Goal: Information Seeking & Learning: Learn about a topic

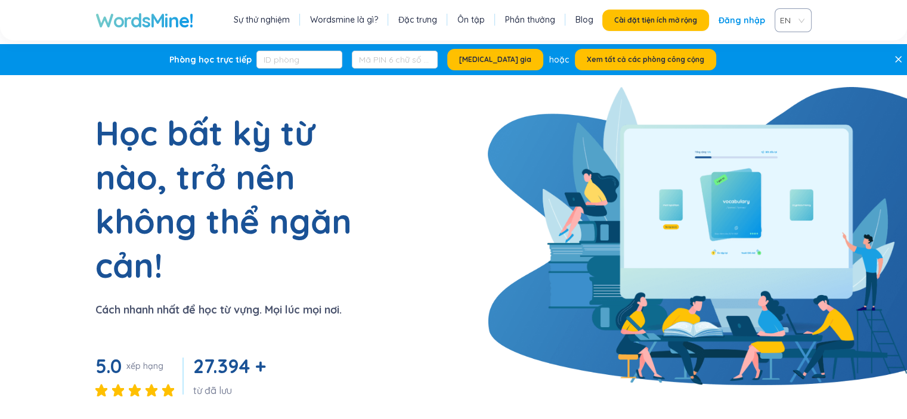
click at [797, 20] on span "EN" at bounding box center [790, 20] width 21 height 18
click at [789, 64] on font "VIE" at bounding box center [788, 65] width 12 height 11
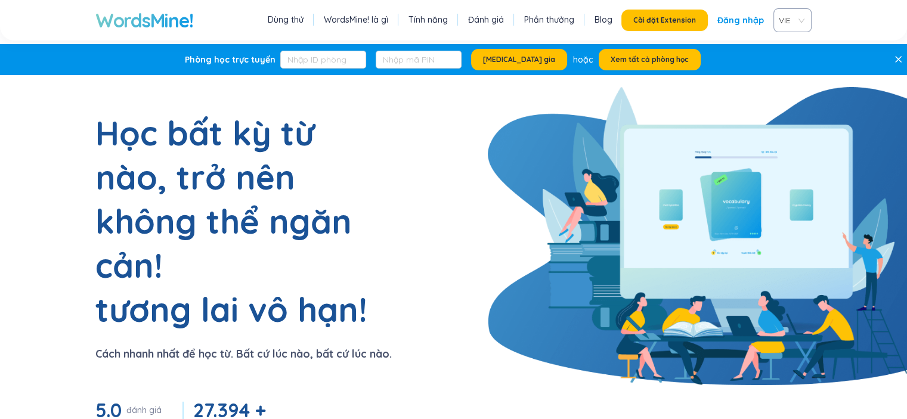
click at [745, 28] on link "Đăng nhập" at bounding box center [741, 20] width 47 height 21
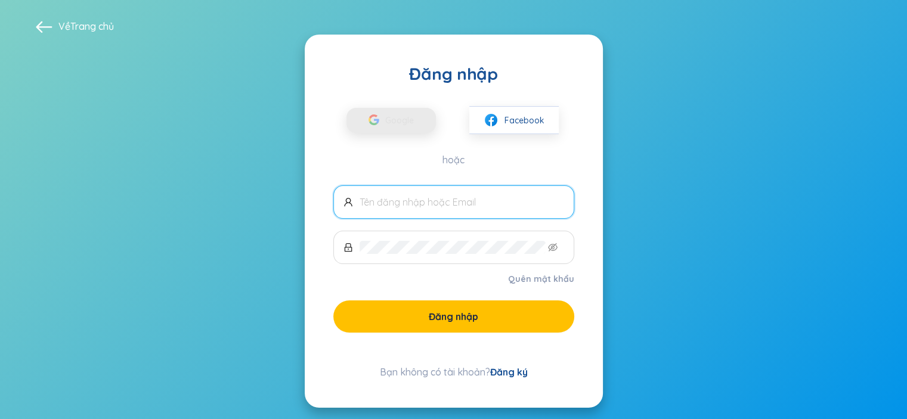
click at [402, 123] on font "Google" at bounding box center [399, 120] width 29 height 11
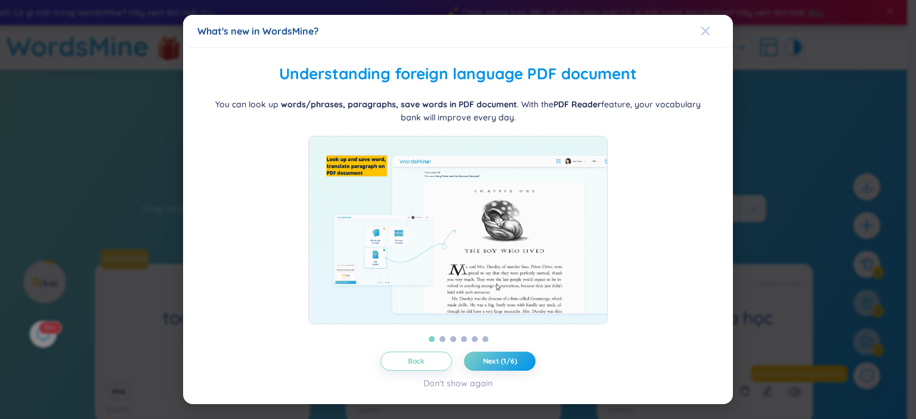
click at [706, 27] on icon "Close" at bounding box center [706, 30] width 8 height 8
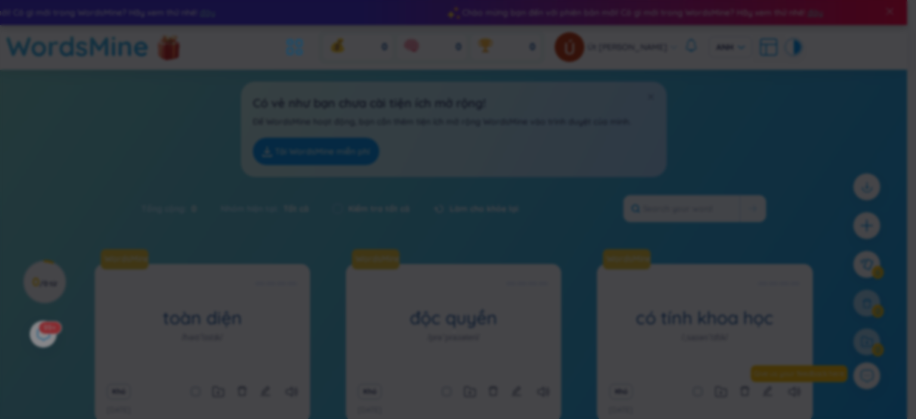
click at [706, 27] on span "Close" at bounding box center [717, 16] width 32 height 32
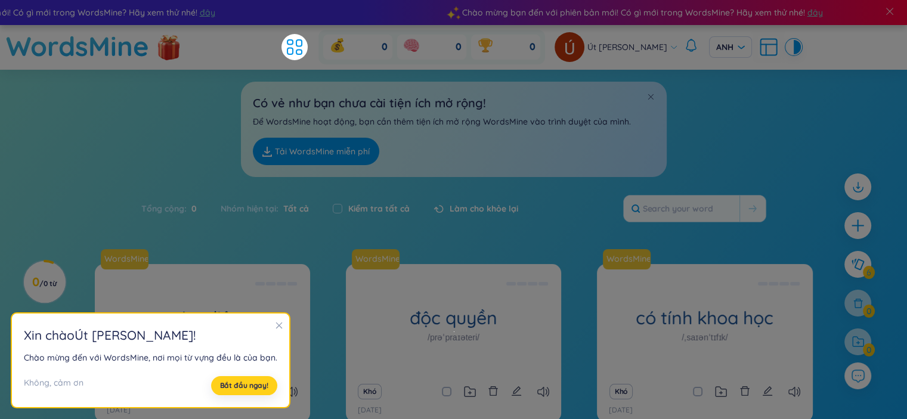
click at [260, 383] on font "Bắt đầu ngay!" at bounding box center [244, 385] width 48 height 9
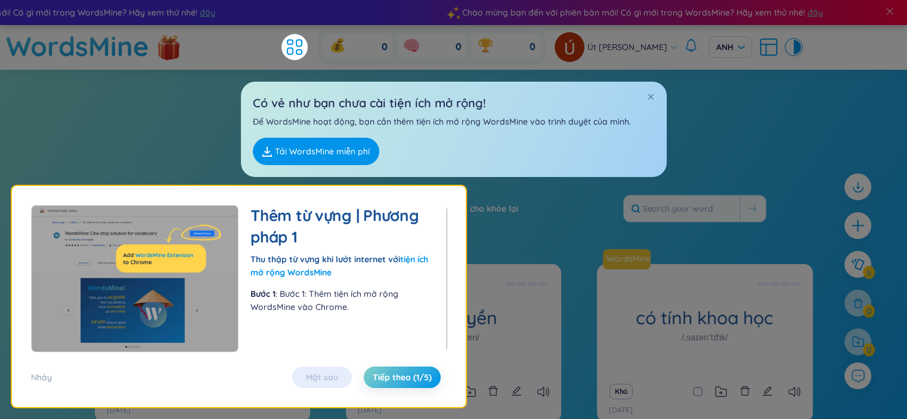
click at [0, 39] on header "WordsMine 0 0 0 [PERSON_NAME] [PERSON_NAME]" at bounding box center [453, 47] width 907 height 45
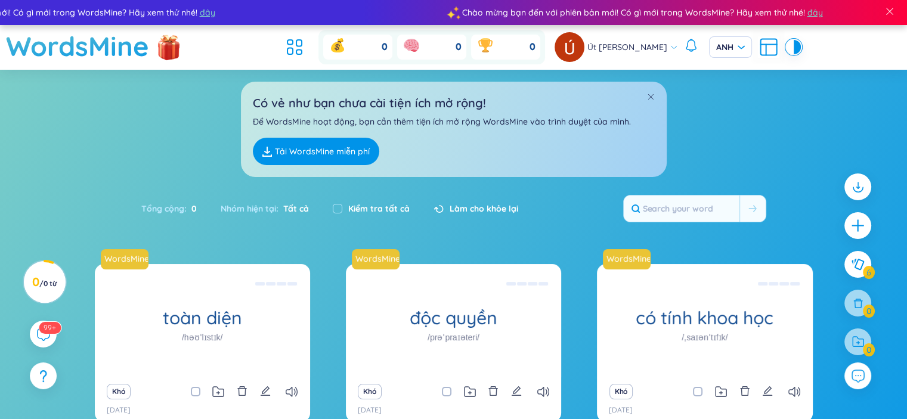
click at [136, 125] on div "Có vẻ như bạn chưa cài tiện ích mở rộng! Để WordsMine hoạt động, bạn cần thêm t…" at bounding box center [453, 123] width 907 height 107
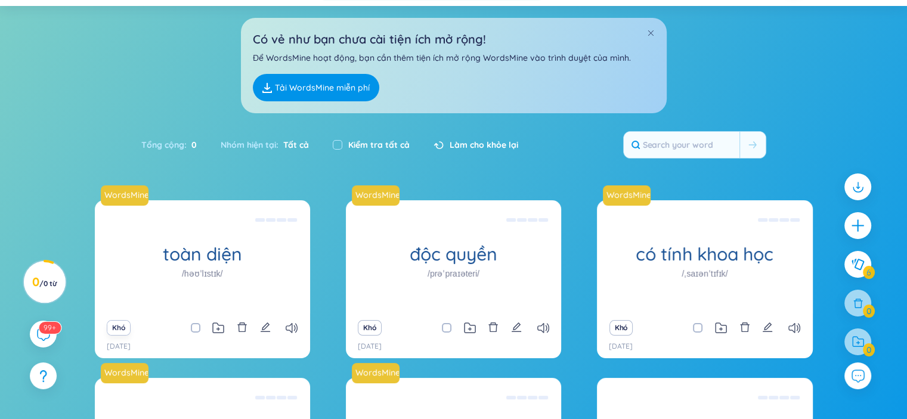
scroll to position [183, 0]
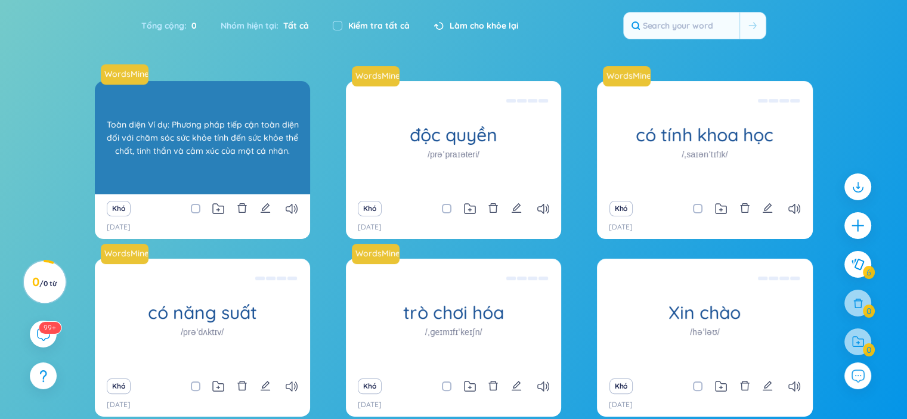
click at [217, 152] on font "Toàn diện Ví dụ: Phương pháp tiếp cận toàn diện đối với chăm sóc sức khỏe tính …" at bounding box center [202, 137] width 192 height 37
click at [262, 156] on div "toàn diện /həʊˈlɪstɪk/ Toàn diện Ví dụ: Phương pháp tiếp cận toàn diện đối với …" at bounding box center [202, 137] width 215 height 113
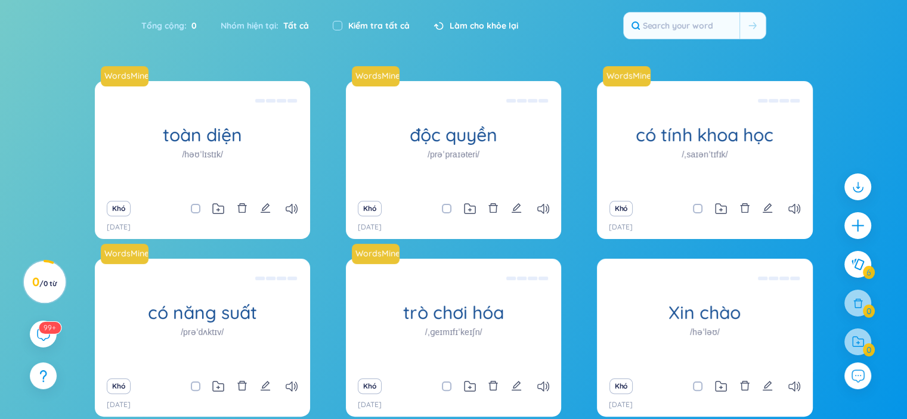
click at [579, 44] on div "Tổng cộng : 0 Nhóm hiện tại : Tất cả Kiểm tra tất cả Làm cho khỏe lại" at bounding box center [454, 31] width 745 height 51
click at [692, 29] on input "text" at bounding box center [682, 26] width 116 height 26
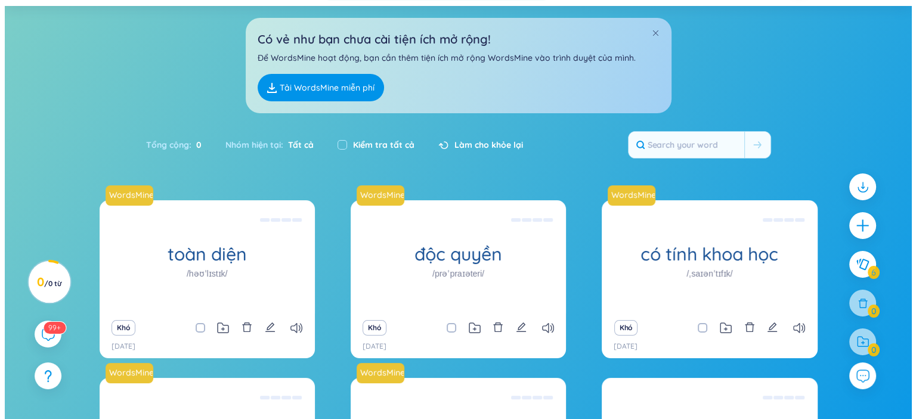
scroll to position [0, 0]
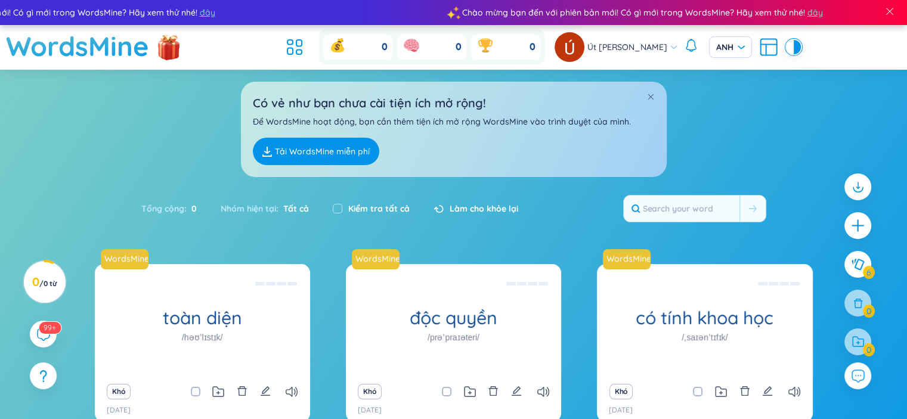
click at [749, 105] on div "Có vẻ như bạn chưa cài tiện ích mở rộng! Để WordsMine hoạt động, bạn cần thêm t…" at bounding box center [453, 123] width 907 height 107
click at [734, 47] on span "ANH" at bounding box center [730, 47] width 29 height 12
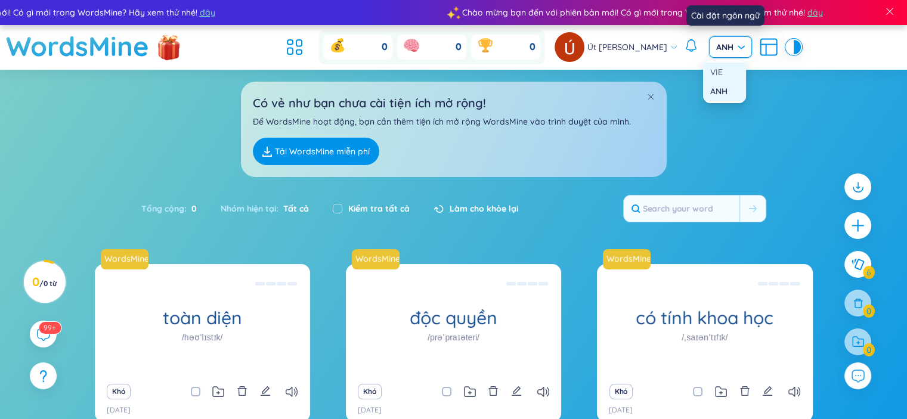
click at [736, 78] on div "VIE" at bounding box center [725, 72] width 29 height 13
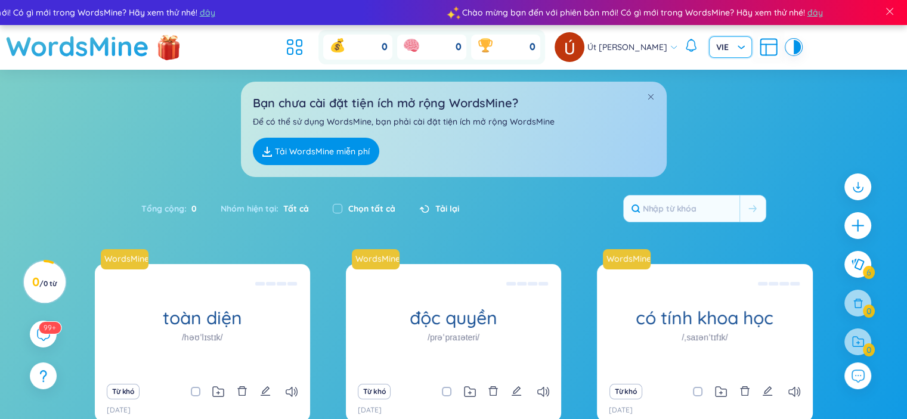
click at [749, 114] on div "Bạn chưa cài đặt tiện ích mở rộng WordsMine? Để có thể sử dụng WordsMine, bạn p…" at bounding box center [453, 123] width 907 height 107
click at [856, 222] on icon "cộng thêm" at bounding box center [858, 226] width 17 height 17
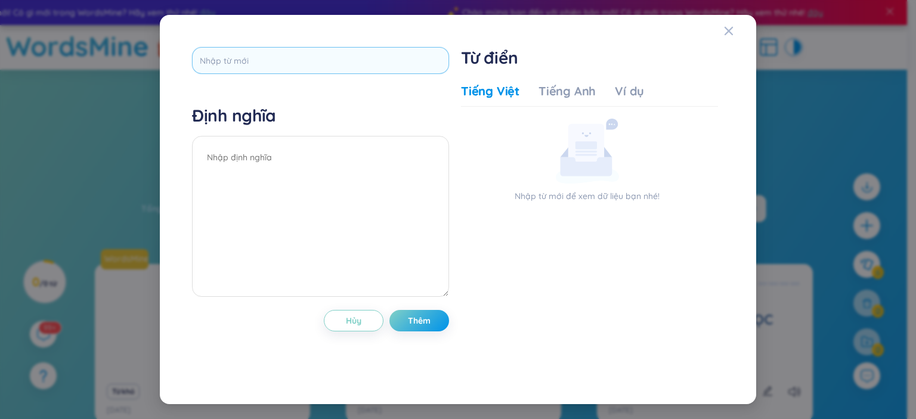
click at [252, 58] on input "text" at bounding box center [320, 60] width 257 height 27
type input "vocabulary"
click at [362, 181] on textarea at bounding box center [320, 216] width 257 height 161
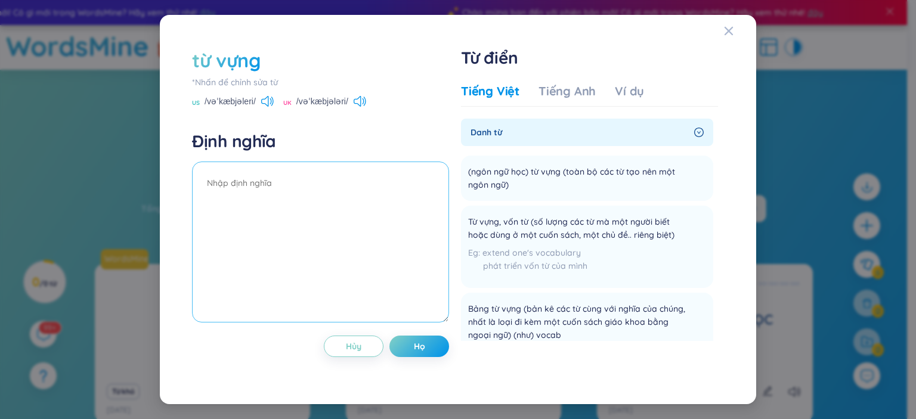
click at [276, 195] on textarea at bounding box center [320, 242] width 257 height 161
click at [561, 83] on div "Tiếng Anh" at bounding box center [567, 91] width 57 height 17
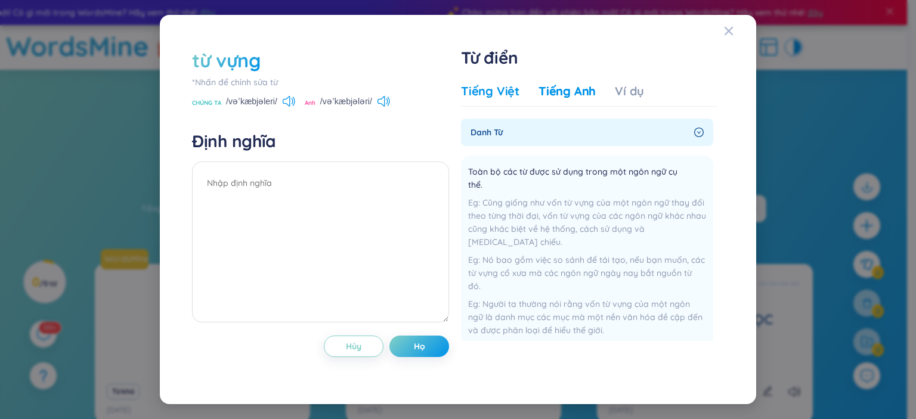
click at [505, 97] on font "Tiếng Việt" at bounding box center [490, 91] width 58 height 15
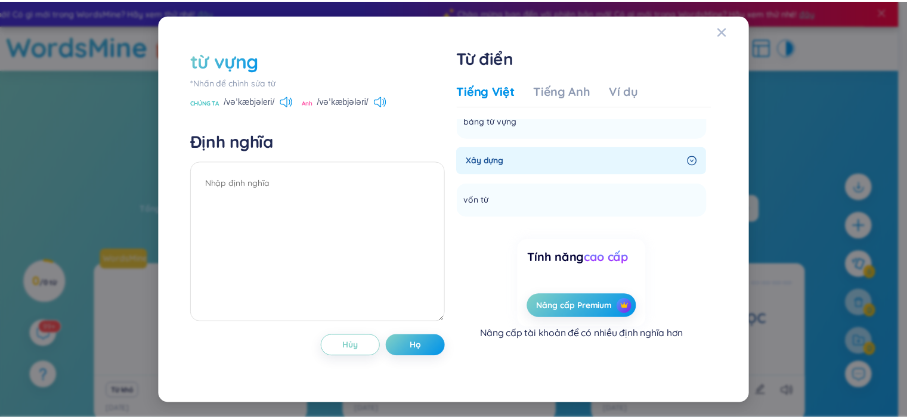
scroll to position [53, 0]
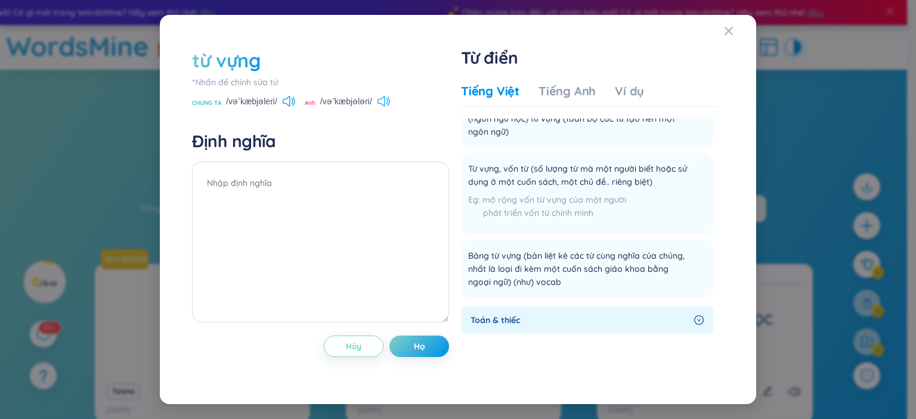
click at [385, 99] on icon at bounding box center [384, 101] width 13 height 11
click at [225, 80] on font "*Nhấn để chỉnh sửa từ" at bounding box center [235, 82] width 86 height 11
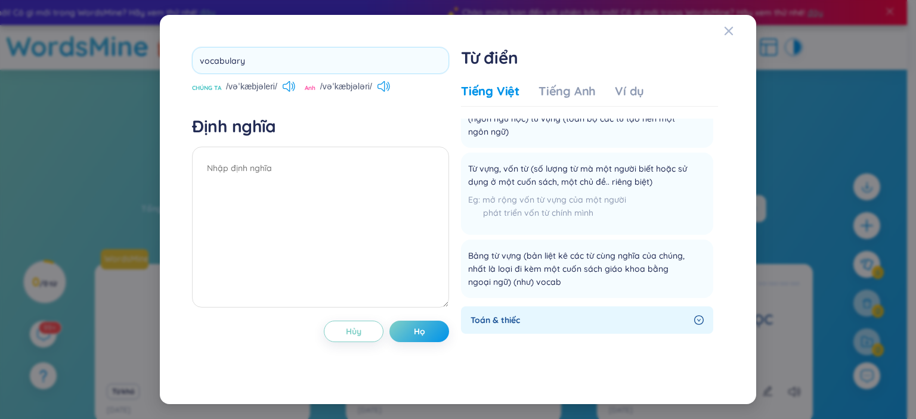
click at [304, 119] on div "vocabulary CHÚNG TA /vəˈkæbjəleri/ Anh /vəˈkæbjələri/ Định nghĩa Hủy Họ" at bounding box center [320, 209] width 257 height 325
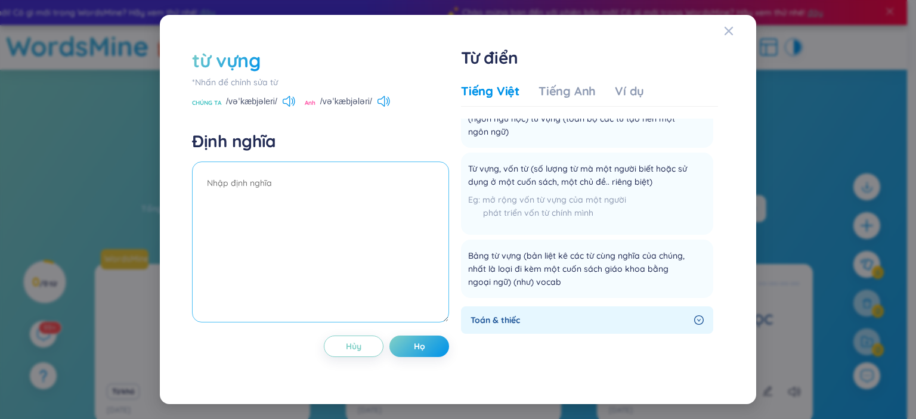
click at [250, 195] on textarea at bounding box center [320, 242] width 257 height 161
click at [255, 60] on font "từ vựng" at bounding box center [226, 60] width 69 height 24
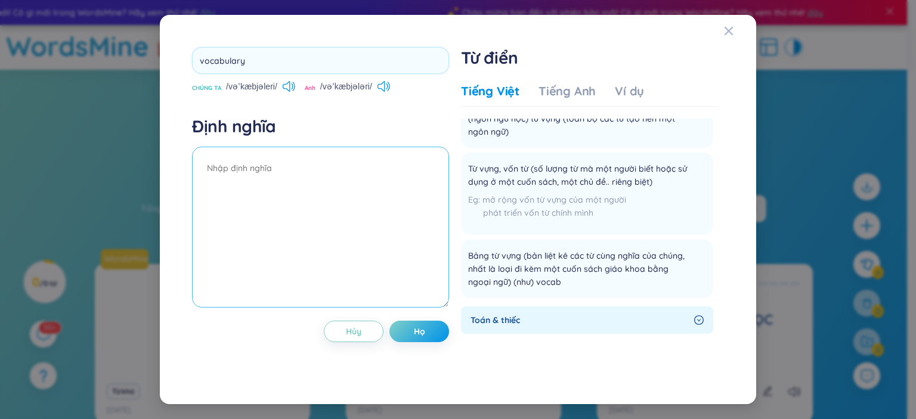
click at [301, 166] on textarea at bounding box center [320, 227] width 257 height 161
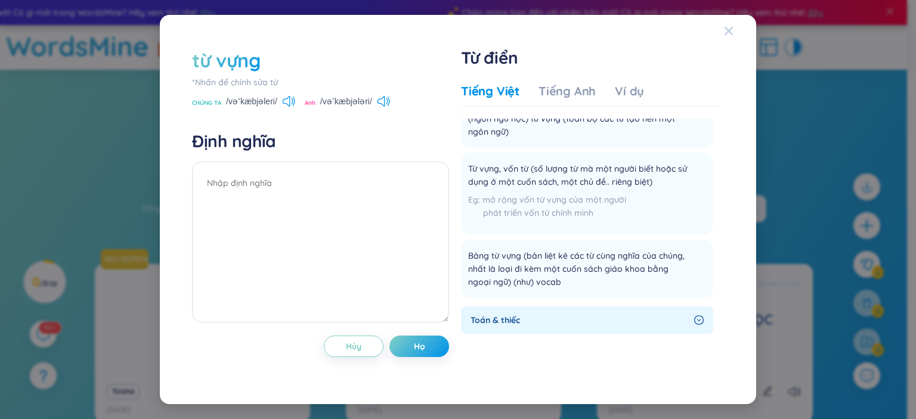
click at [727, 30] on icon "Đóng" at bounding box center [729, 31] width 8 height 8
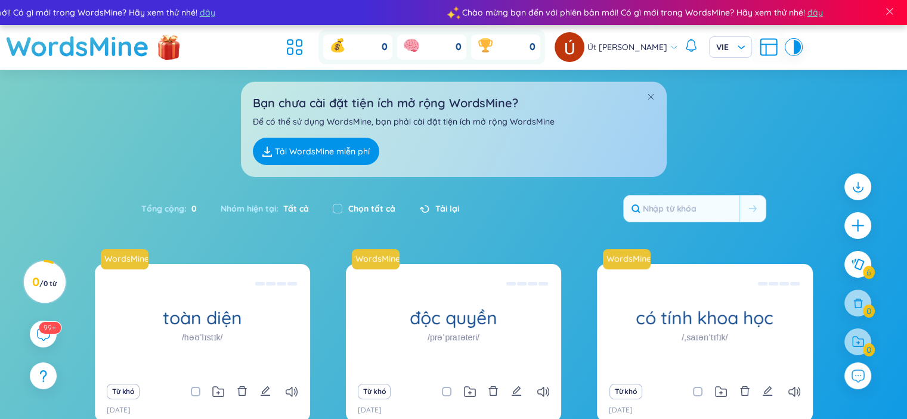
click at [749, 153] on div "Bạn chưa cài đặt tiện ích mở rộng WordsMine? Để có thể sử dụng WordsMine, bạn p…" at bounding box center [453, 123] width 907 height 107
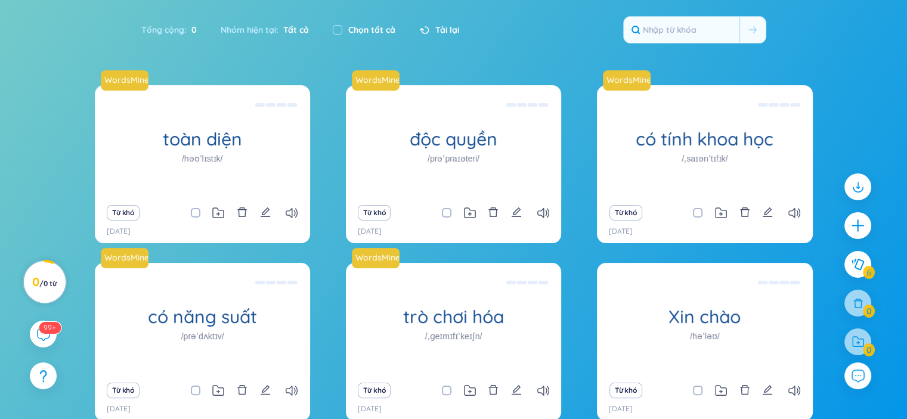
click at [48, 279] on font "0" at bounding box center [46, 283] width 4 height 9
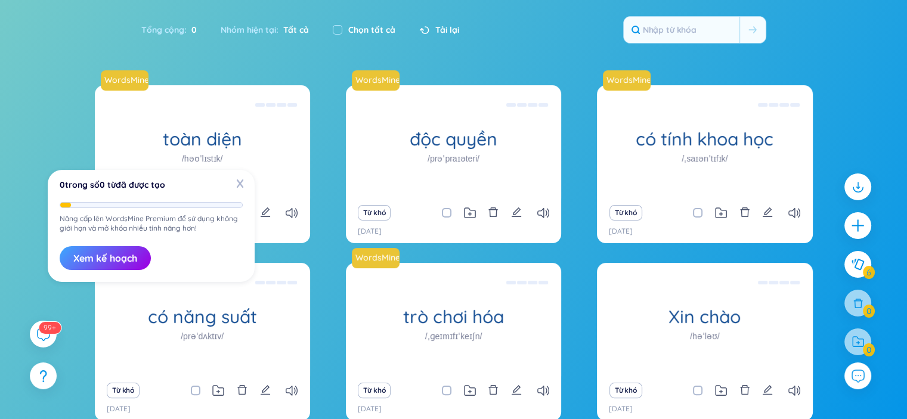
click at [87, 309] on div "WordsMine toàn diện /həʊˈlɪstɪk/ Toàn diện Ví dụ: Phương pháp tiếp cận toàn diệ…" at bounding box center [453, 272] width 907 height 375
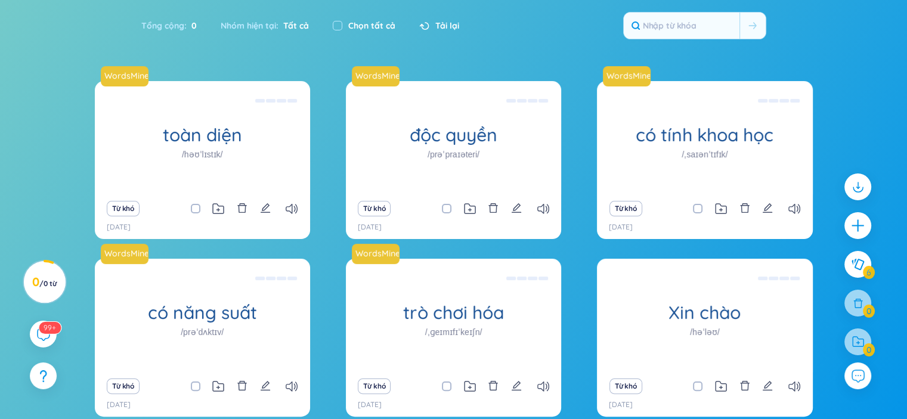
scroll to position [0, 0]
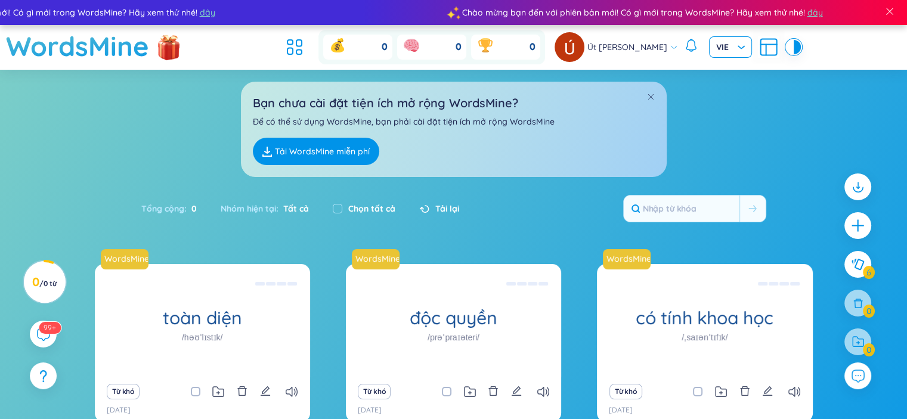
click at [726, 47] on span "VIE" at bounding box center [730, 47] width 29 height 12
click at [728, 88] on div "ANH" at bounding box center [725, 91] width 29 height 13
click at [813, 138] on div "Có vẻ như bạn chưa cài tiện ích mở rộng! Để WordsMine hoạt động, bạn cần thêm t…" at bounding box center [453, 123] width 907 height 107
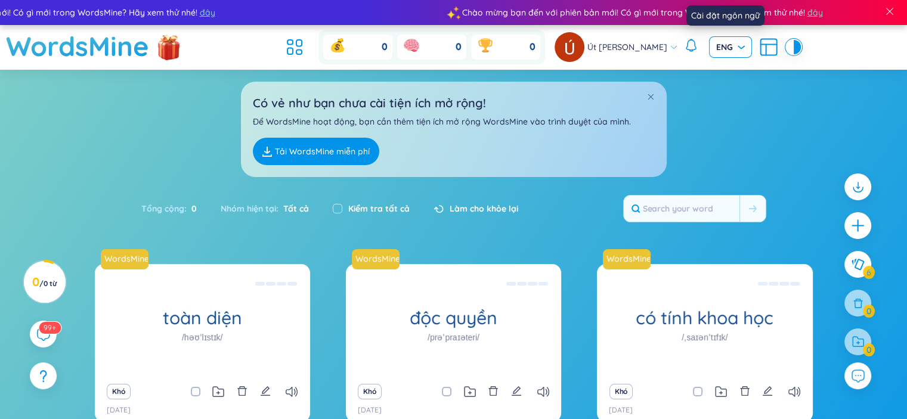
click at [721, 52] on span "ENG" at bounding box center [730, 47] width 29 height 12
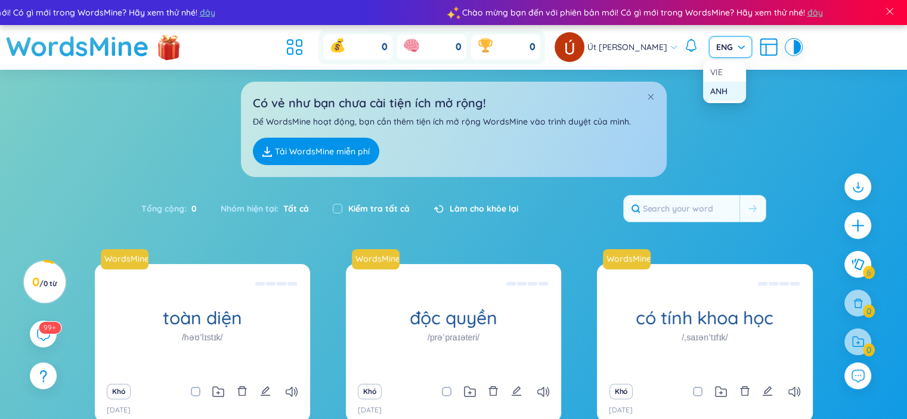
click at [774, 116] on div "Có vẻ như bạn chưa cài tiện ích mở rộng! Để WordsMine hoạt động, bạn cần thêm t…" at bounding box center [453, 123] width 907 height 107
click at [890, 11] on span at bounding box center [890, 11] width 11 height 11
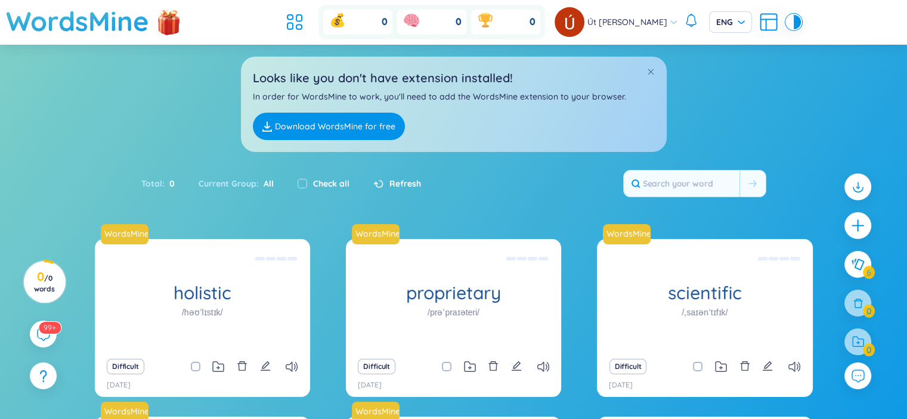
click at [784, 98] on div "Looks like you don't have extension installed! In order for WordsMine to work, …" at bounding box center [453, 98] width 907 height 107
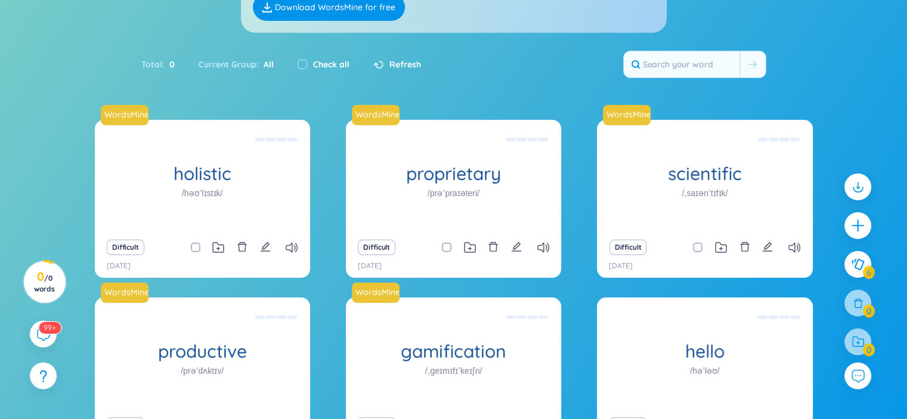
scroll to position [218, 0]
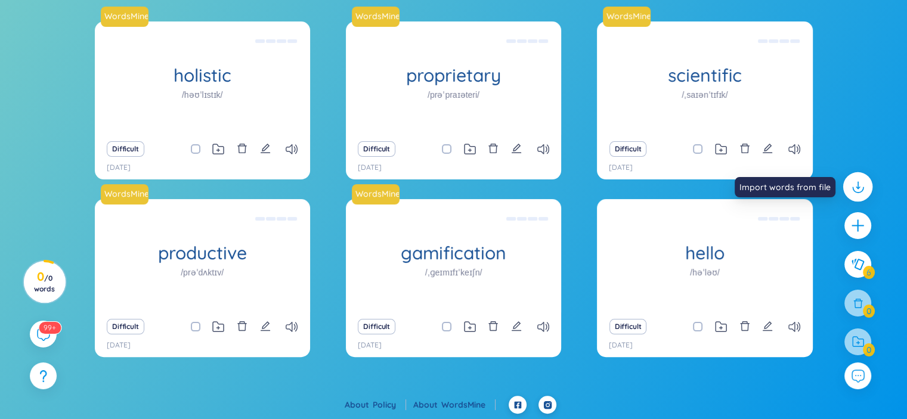
click at [856, 190] on icon at bounding box center [858, 187] width 16 height 16
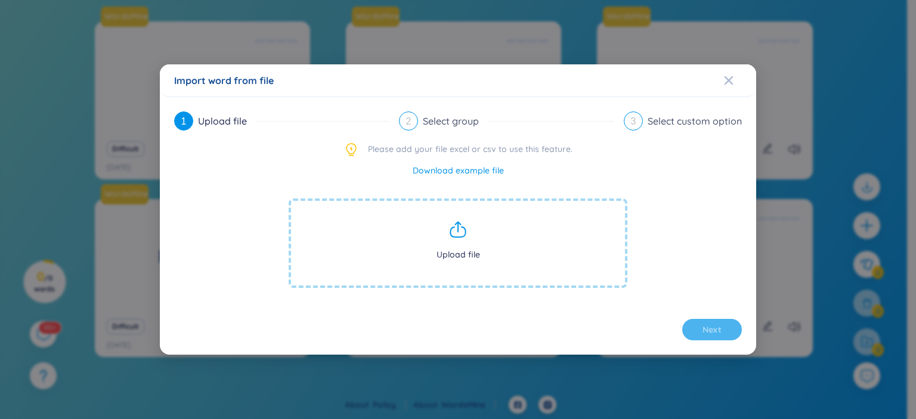
click at [453, 175] on link "Download example file" at bounding box center [458, 170] width 91 height 13
click at [221, 118] on div "Upload file" at bounding box center [227, 121] width 58 height 19
click at [224, 123] on div "Upload file" at bounding box center [227, 121] width 58 height 19
click at [382, 260] on span "Upload file" at bounding box center [458, 243] width 339 height 89
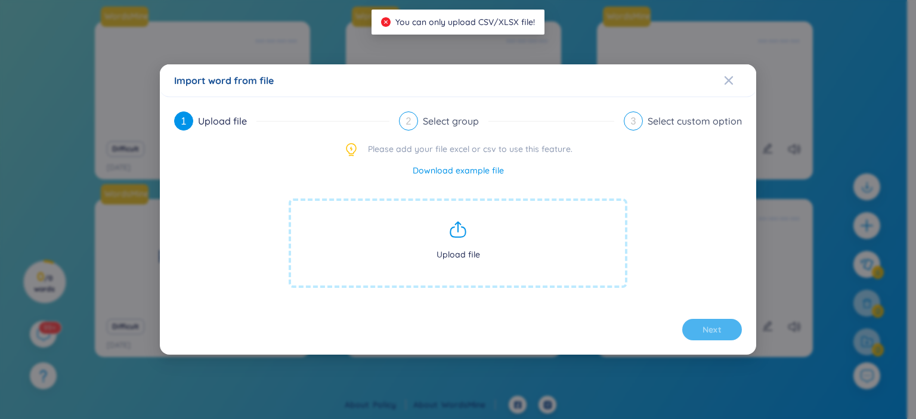
click at [583, 267] on span "Upload file" at bounding box center [458, 243] width 339 height 89
click at [730, 76] on icon "Close" at bounding box center [729, 81] width 10 height 10
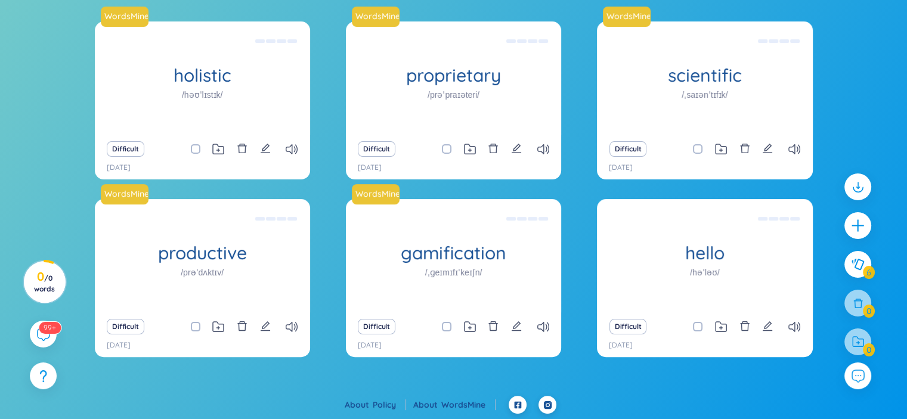
click at [28, 183] on div "WordsMine holistic /həʊˈlɪstɪk/ Toàn diện Eg: The holistic approach to healthca…" at bounding box center [453, 208] width 907 height 375
